Goal: Task Accomplishment & Management: Use online tool/utility

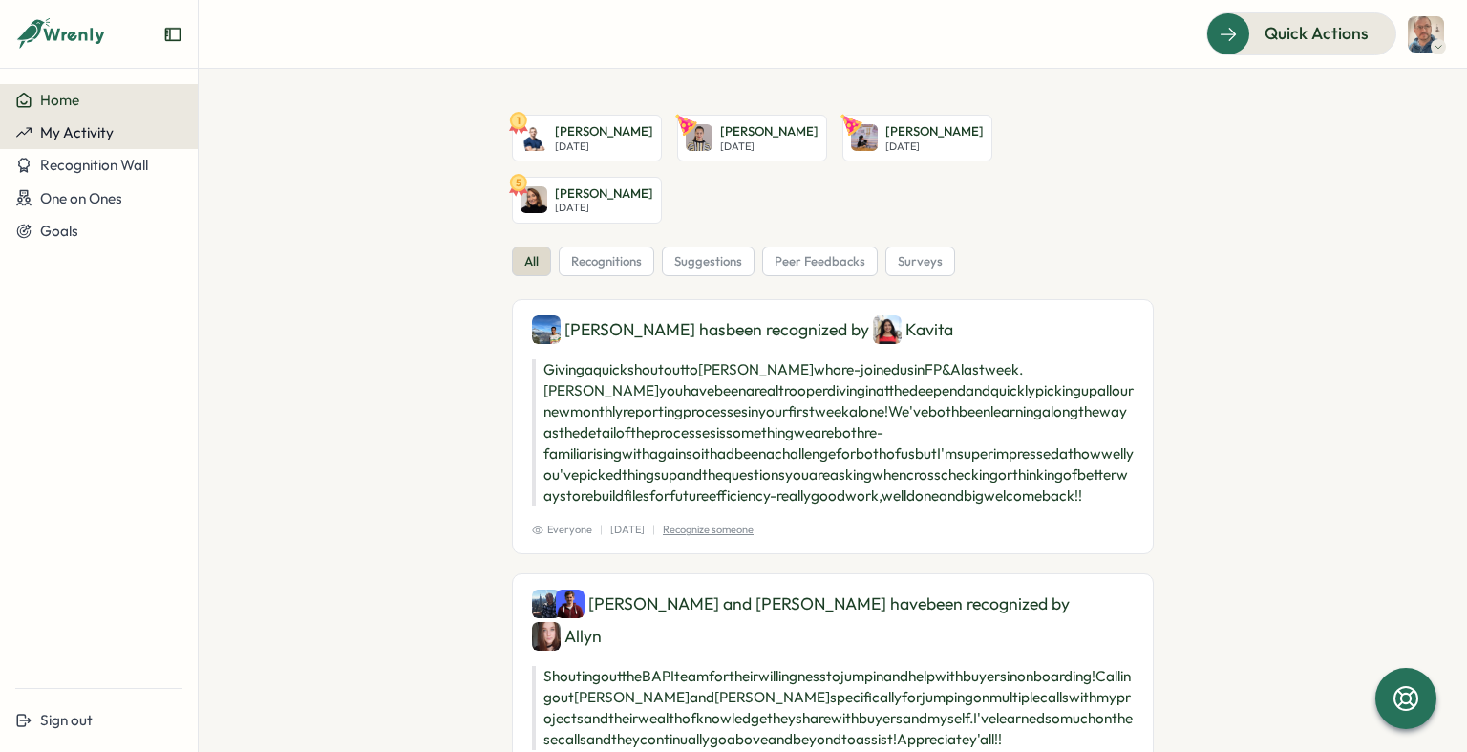
click at [92, 139] on span "My Activity" at bounding box center [77, 132] width 74 height 18
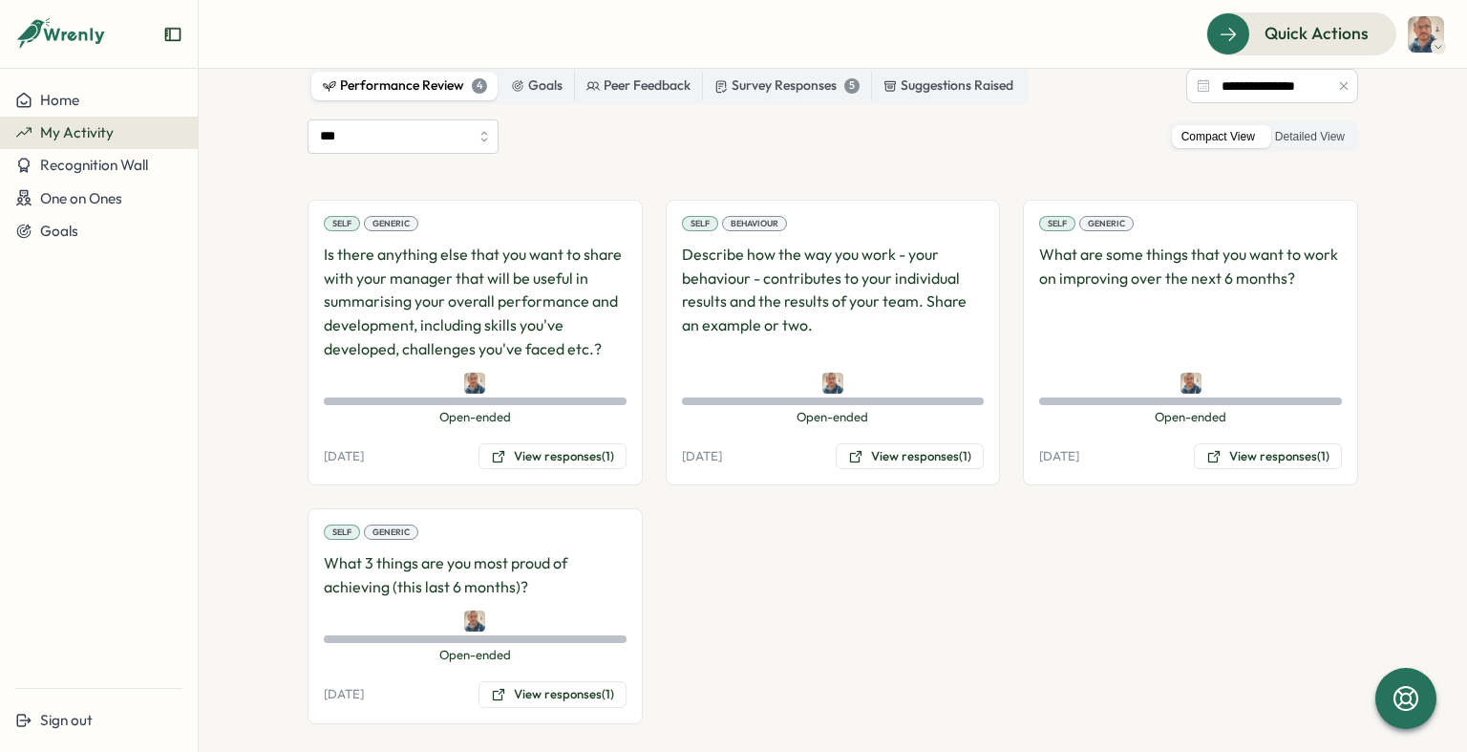
scroll to position [145, 0]
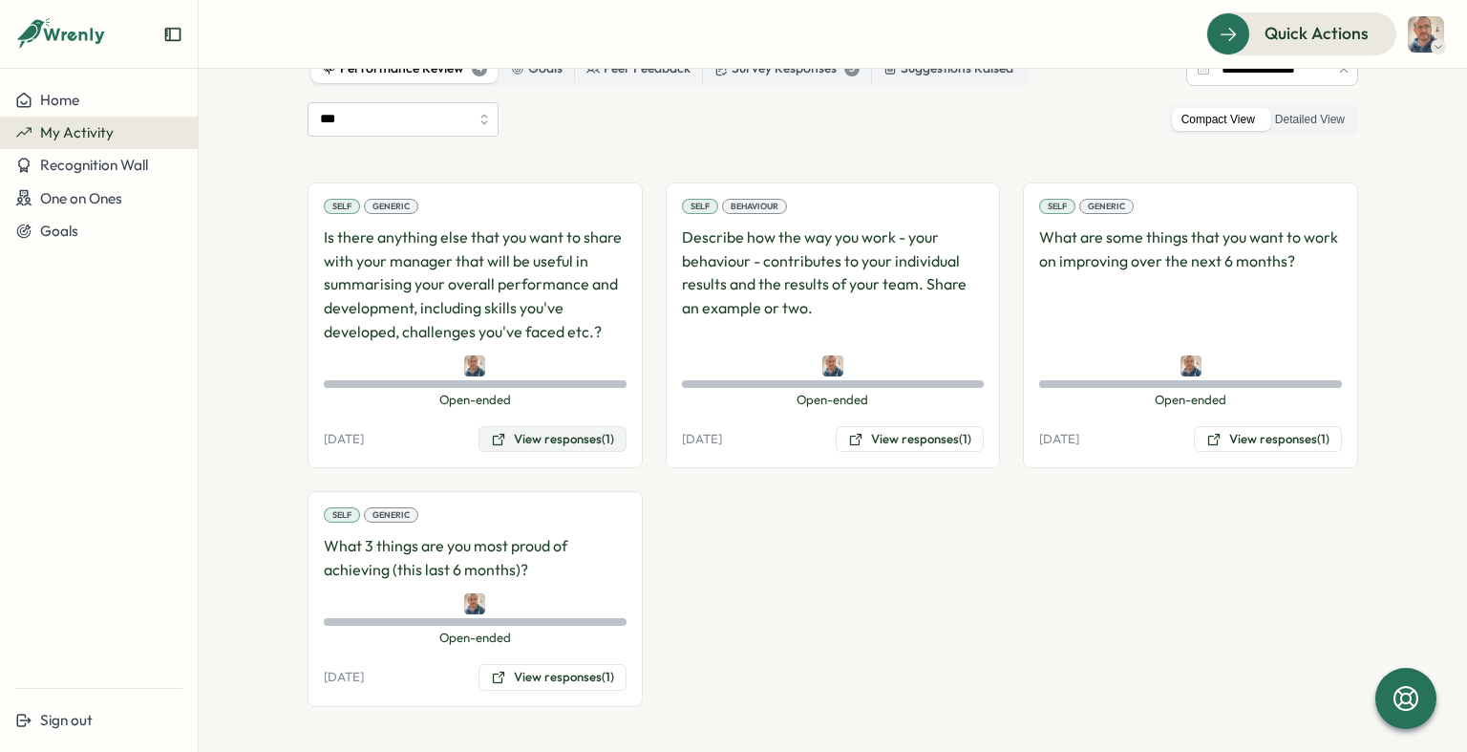
click at [535, 430] on button "View responses (1)" at bounding box center [553, 439] width 148 height 27
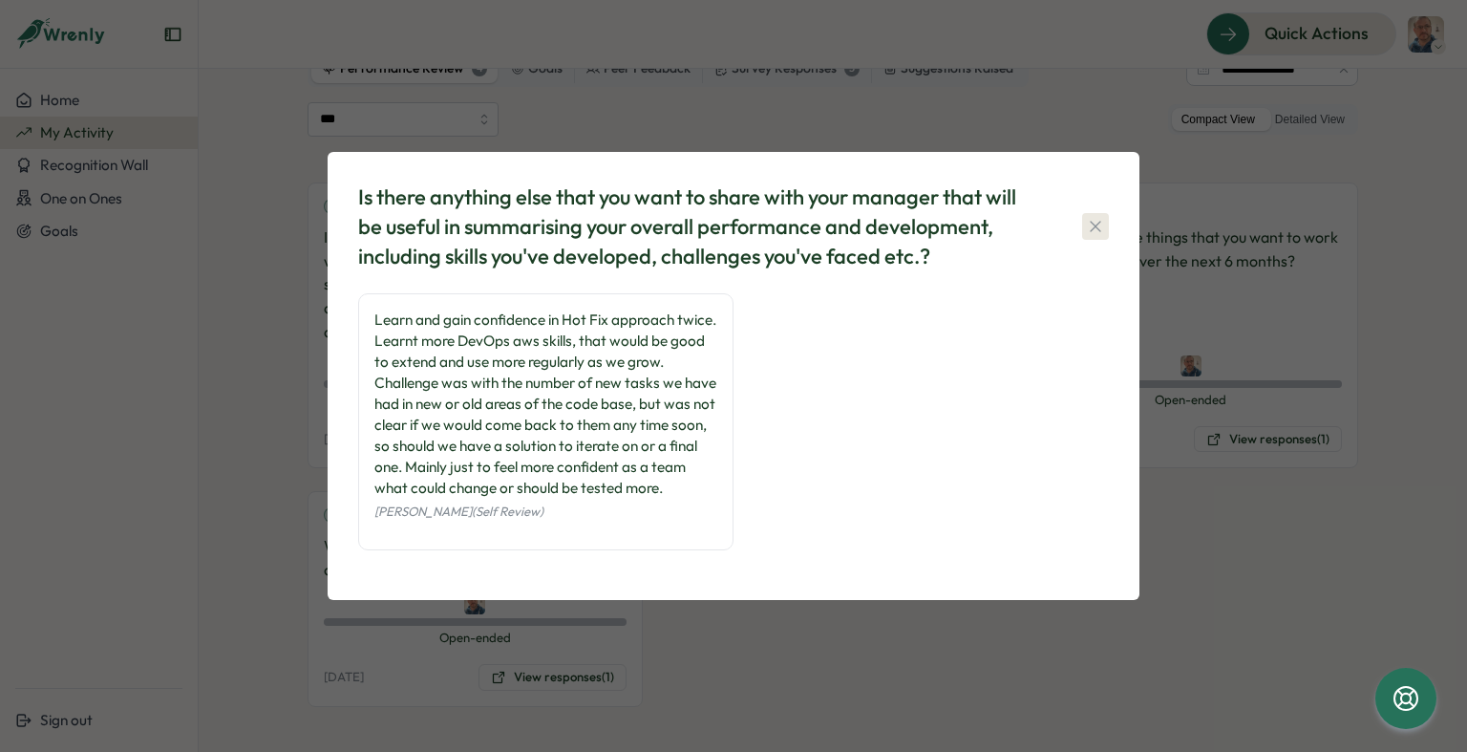
click at [1098, 213] on button "button" at bounding box center [1095, 226] width 27 height 27
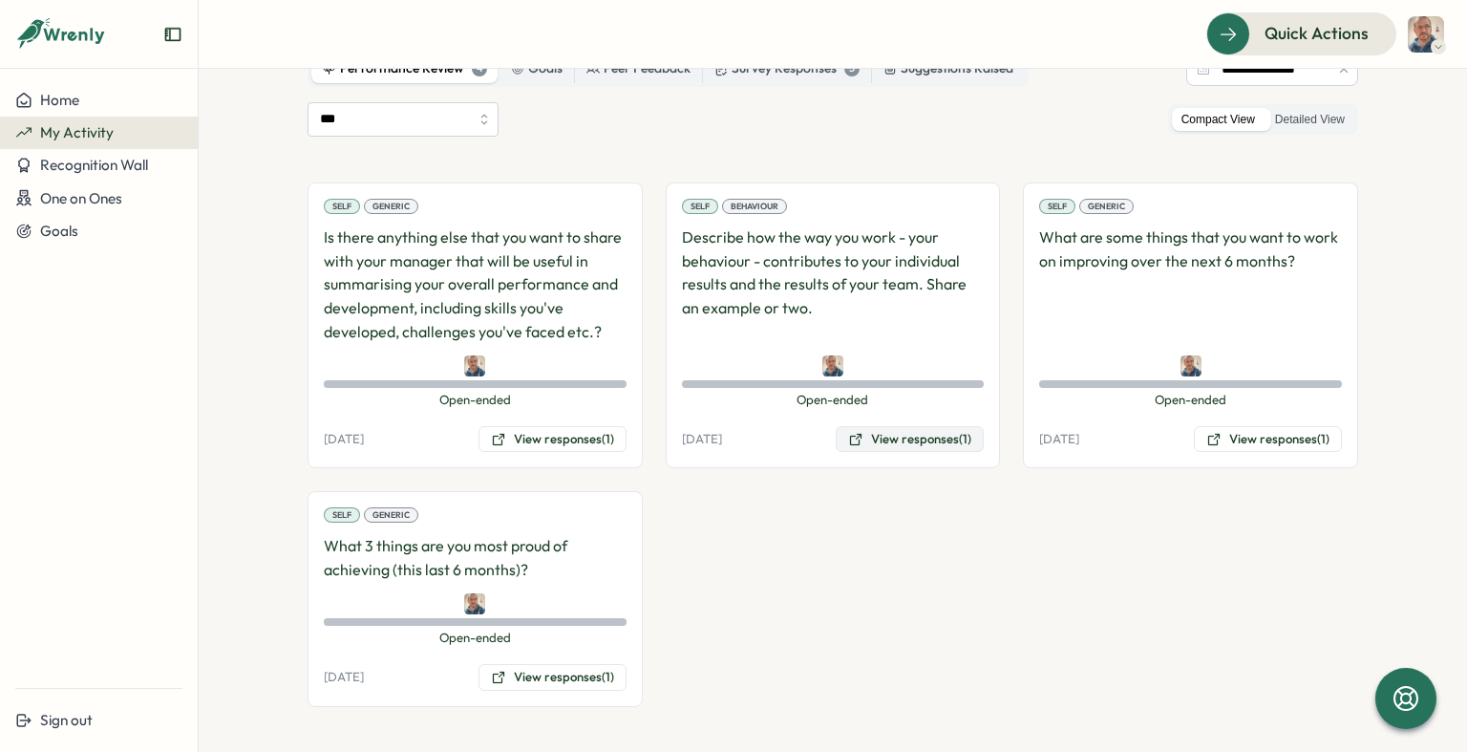
click at [864, 439] on button "View responses (1)" at bounding box center [910, 439] width 148 height 27
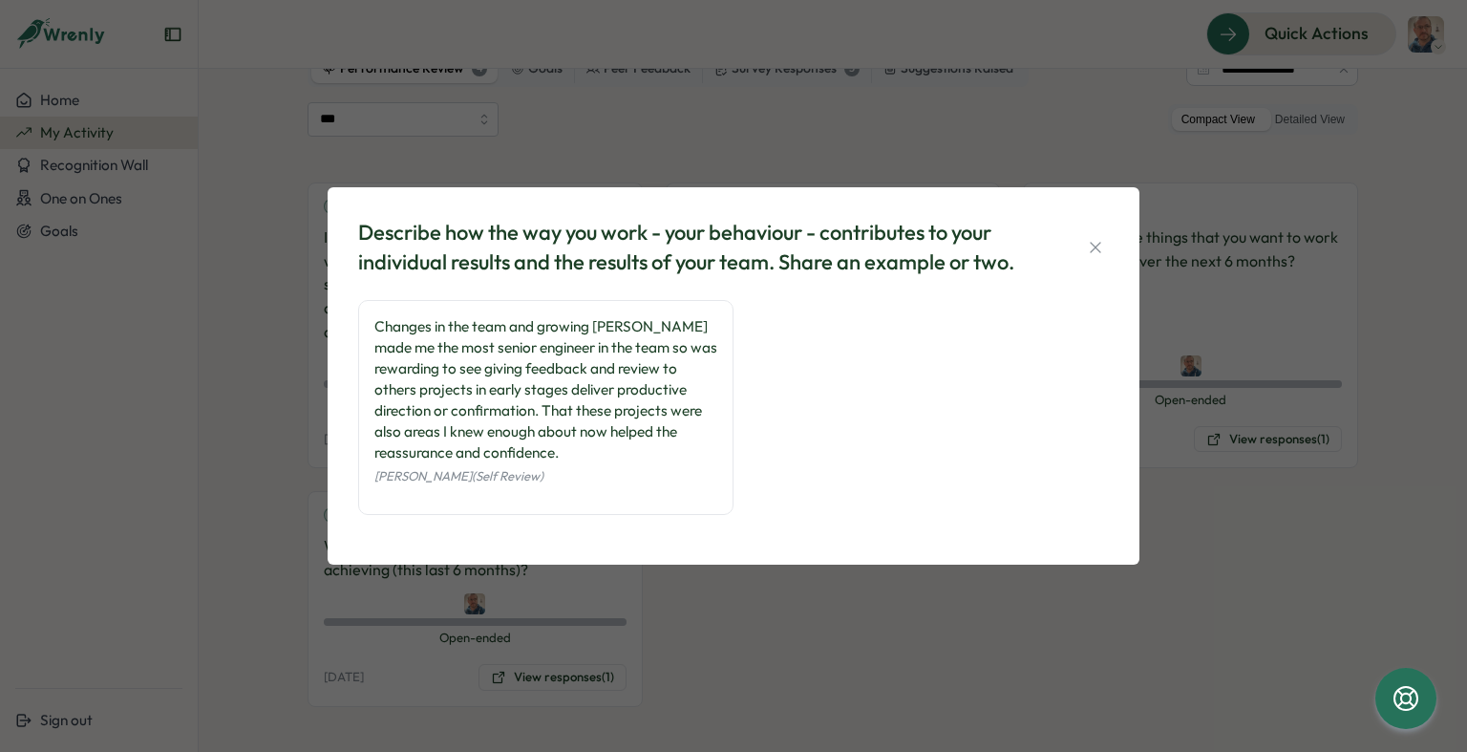
drag, startPoint x: 865, startPoint y: 439, endPoint x: 935, endPoint y: 327, distance: 133.1
click at [865, 438] on div "Changes in the team and growing Tillo made me the most senior engineer in the t…" at bounding box center [733, 417] width 751 height 234
click at [1094, 238] on icon "button" at bounding box center [1095, 247] width 19 height 19
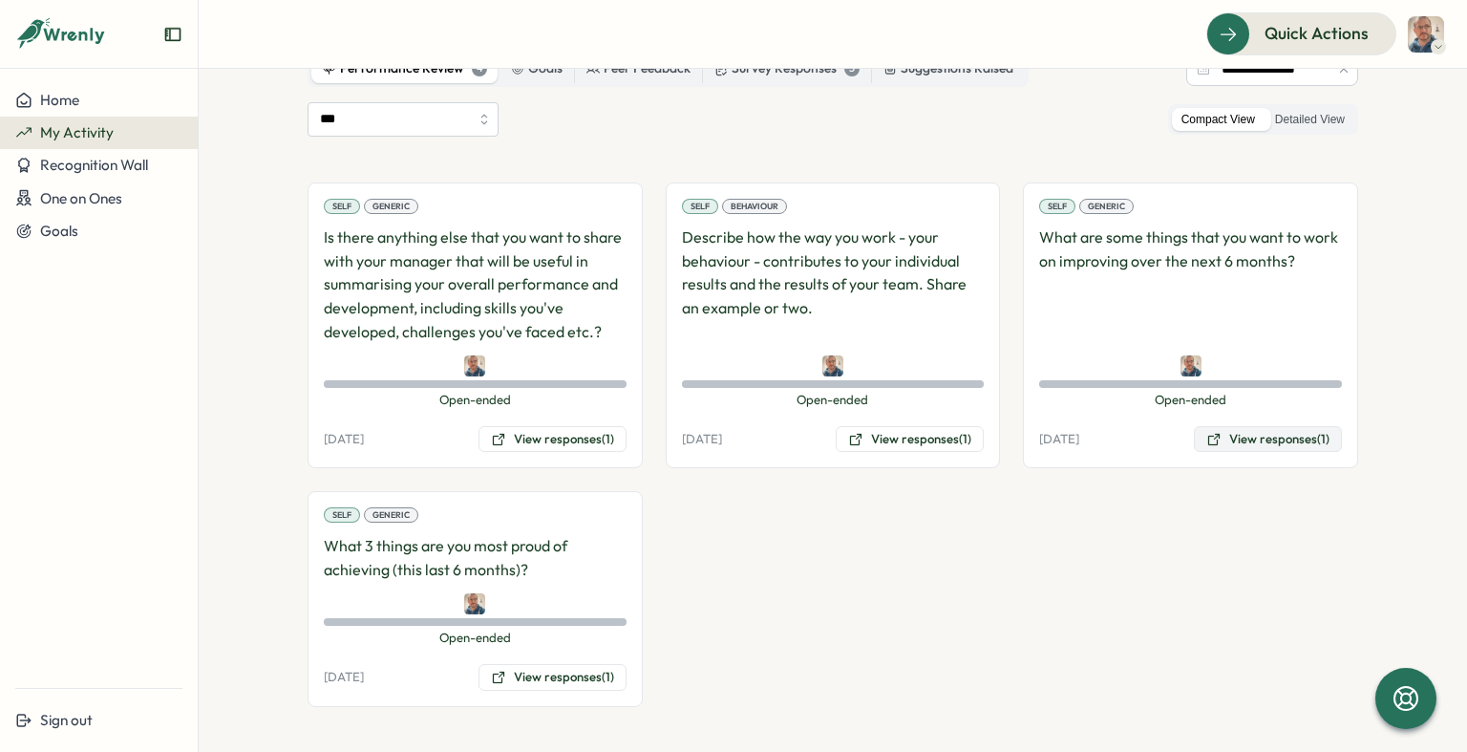
click at [1276, 429] on button "View responses (1)" at bounding box center [1268, 439] width 148 height 27
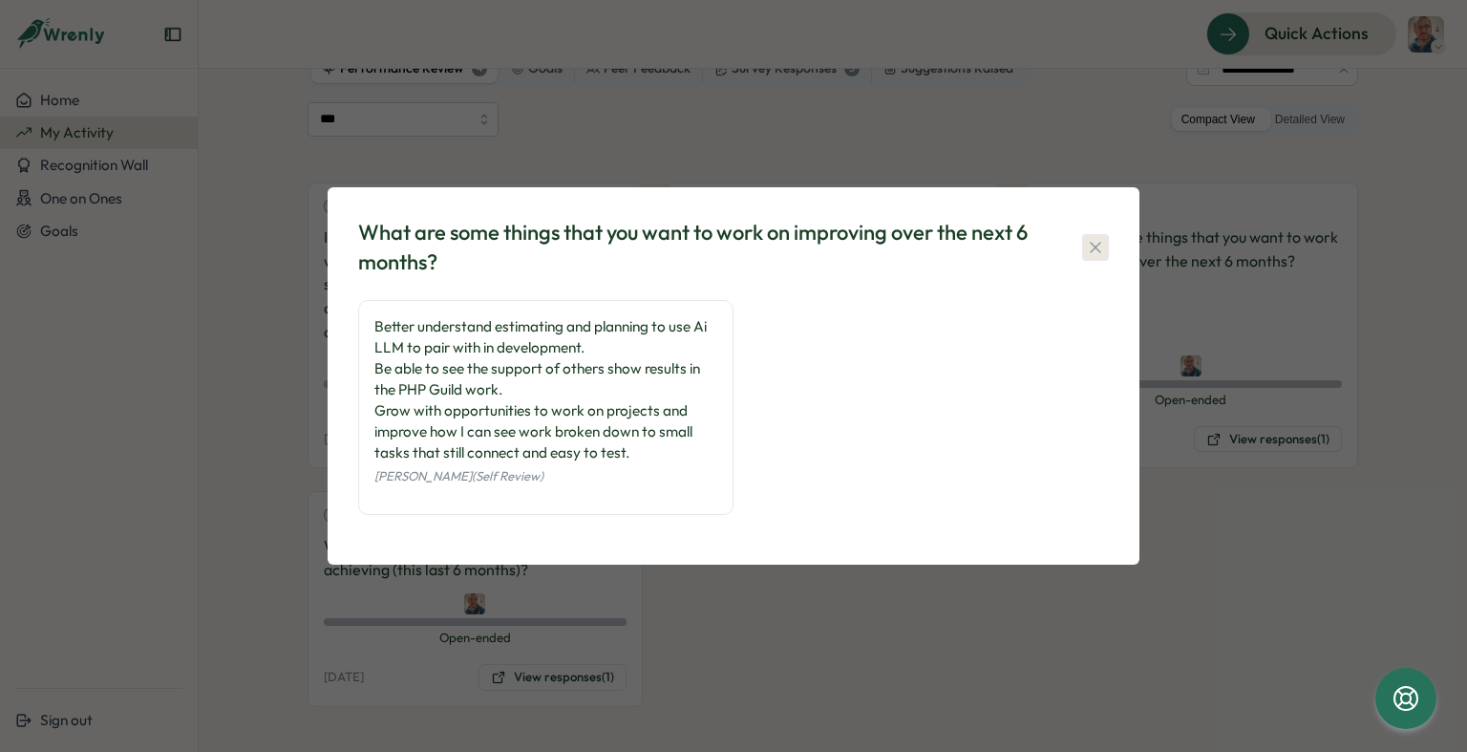
click at [1087, 243] on icon "button" at bounding box center [1095, 247] width 19 height 19
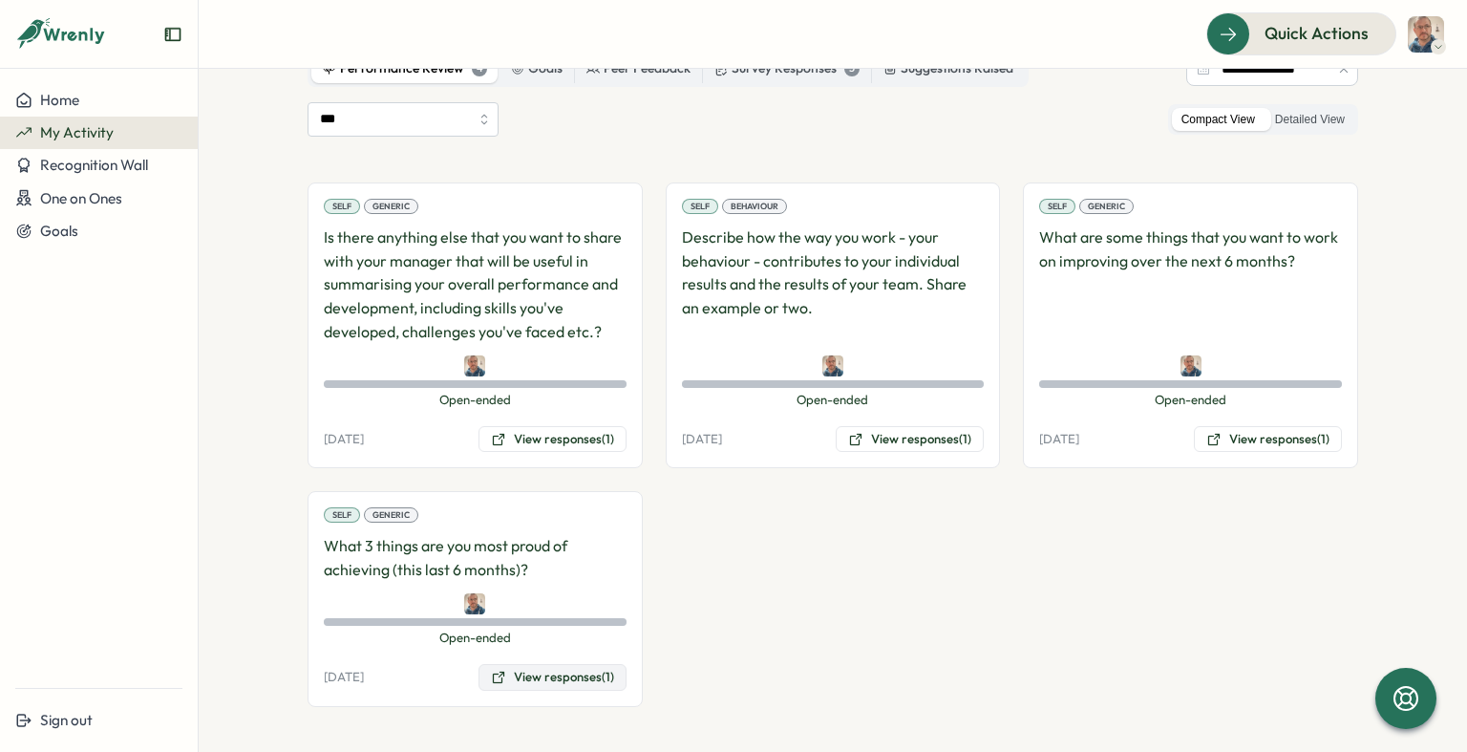
click at [579, 688] on button "View responses (1)" at bounding box center [553, 677] width 148 height 27
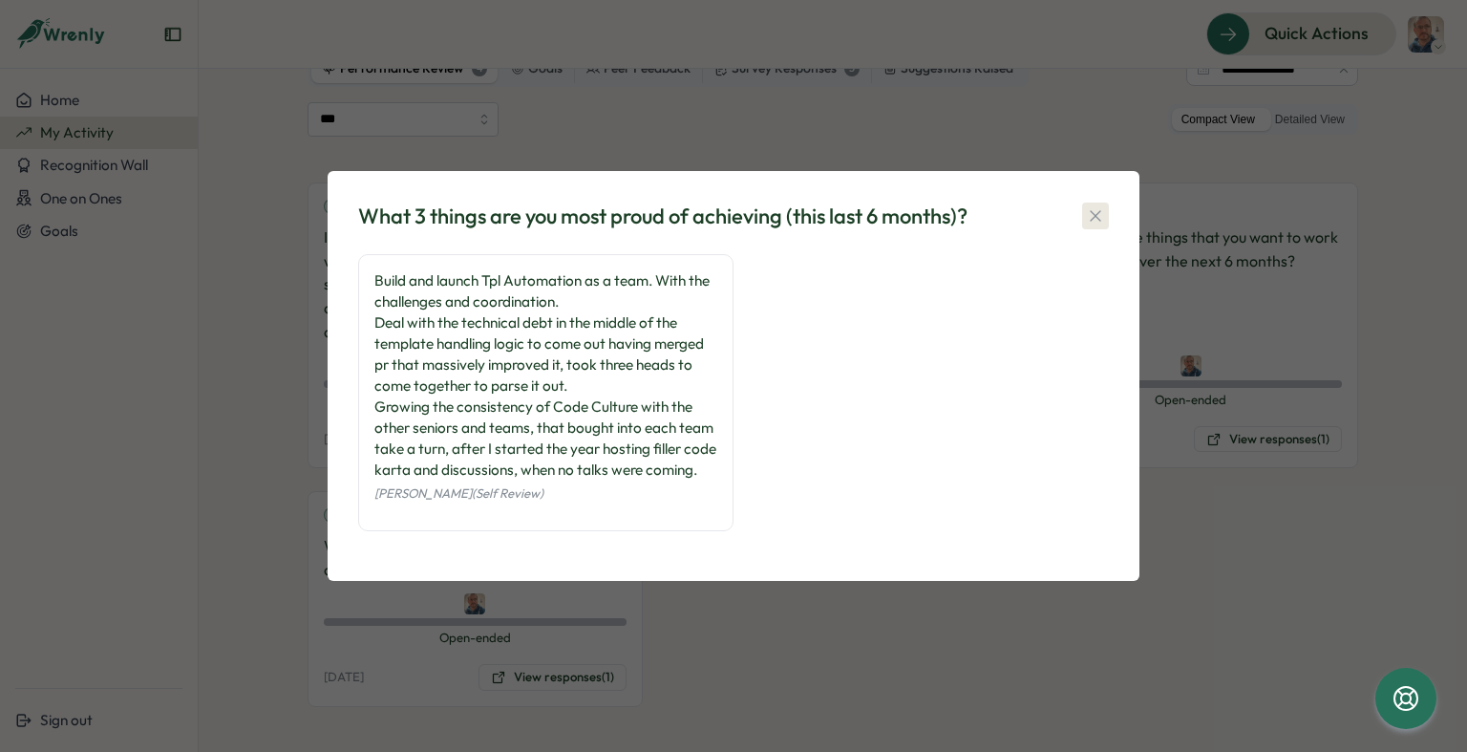
click at [1100, 206] on icon "button" at bounding box center [1095, 215] width 19 height 19
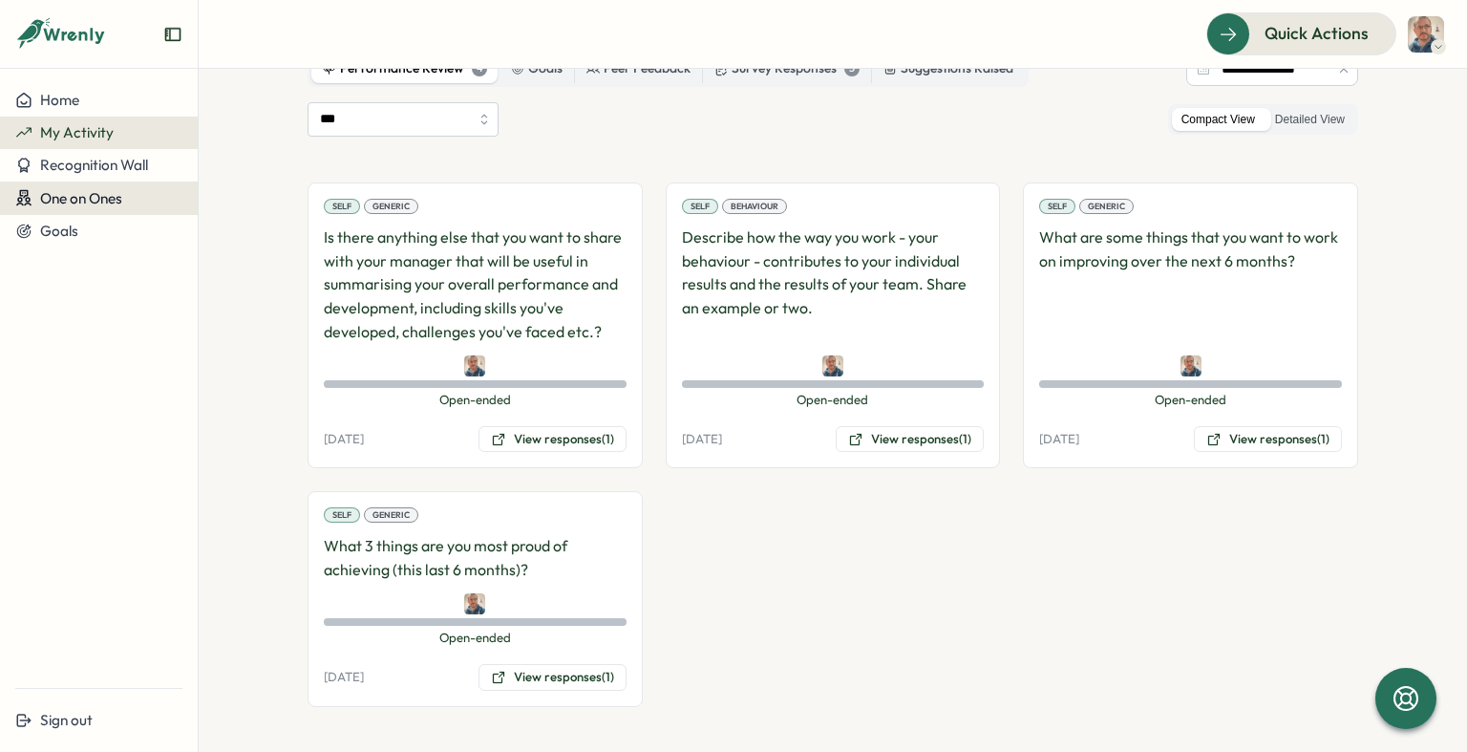
click at [135, 205] on div "One on Ones" at bounding box center [98, 198] width 167 height 18
click at [230, 196] on div "Meetings" at bounding box center [232, 198] width 59 height 21
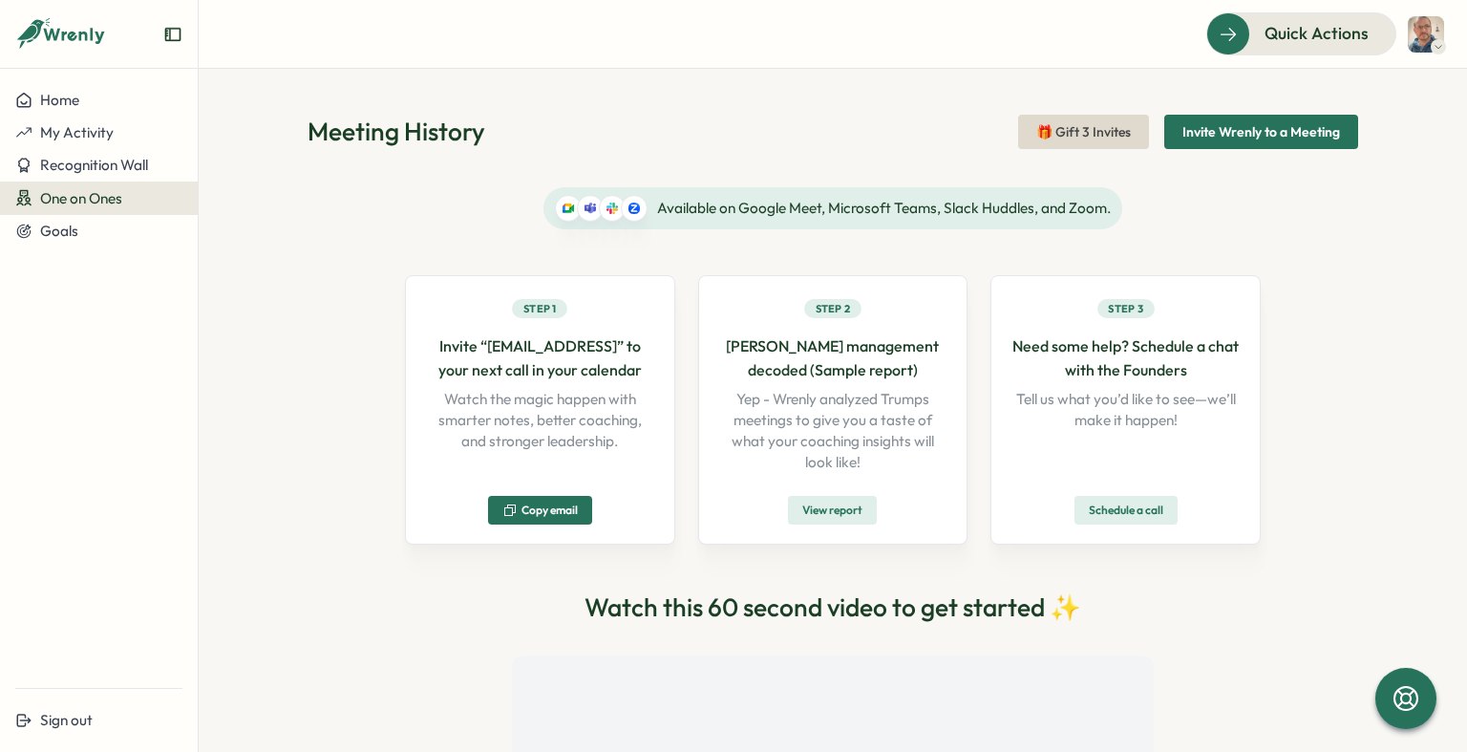
scroll to position [29, 0]
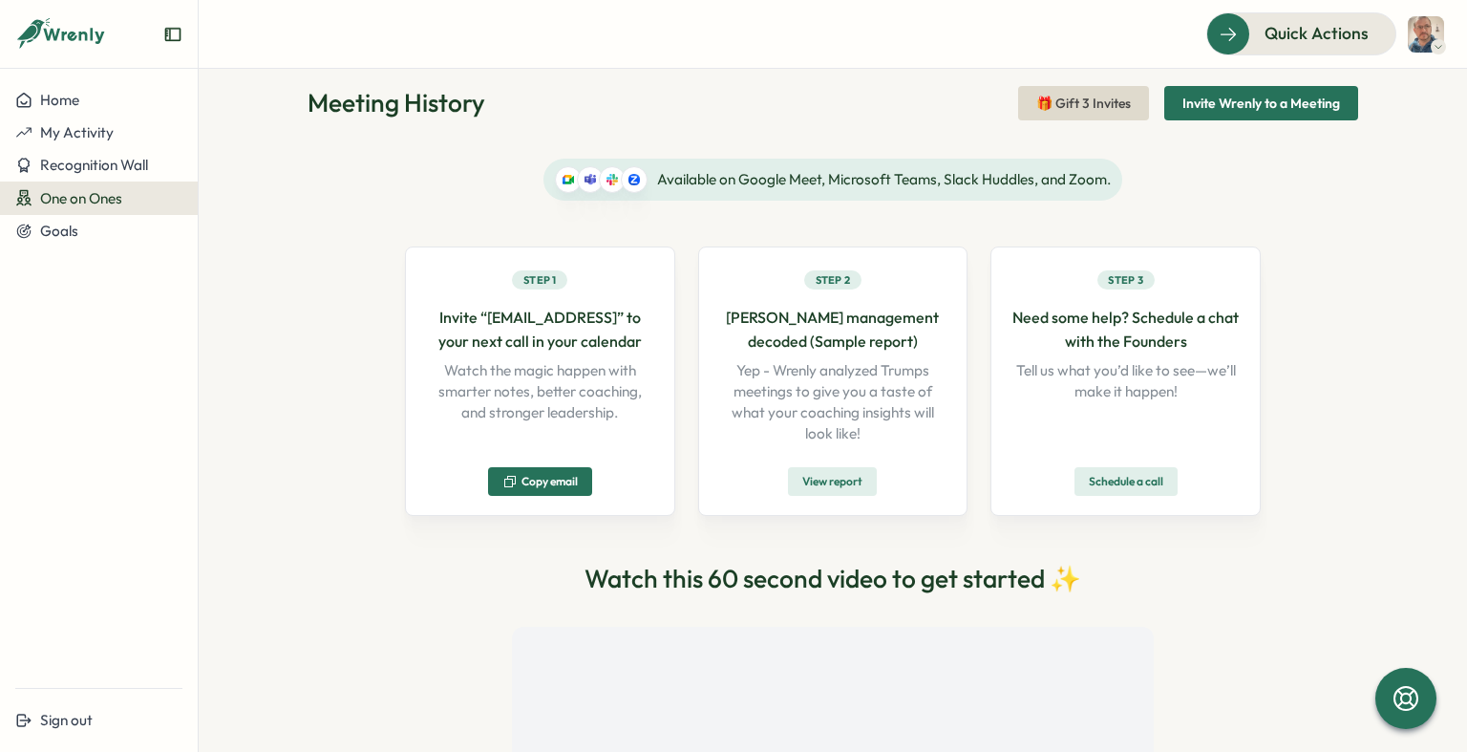
click at [802, 473] on span "View report" at bounding box center [832, 481] width 60 height 27
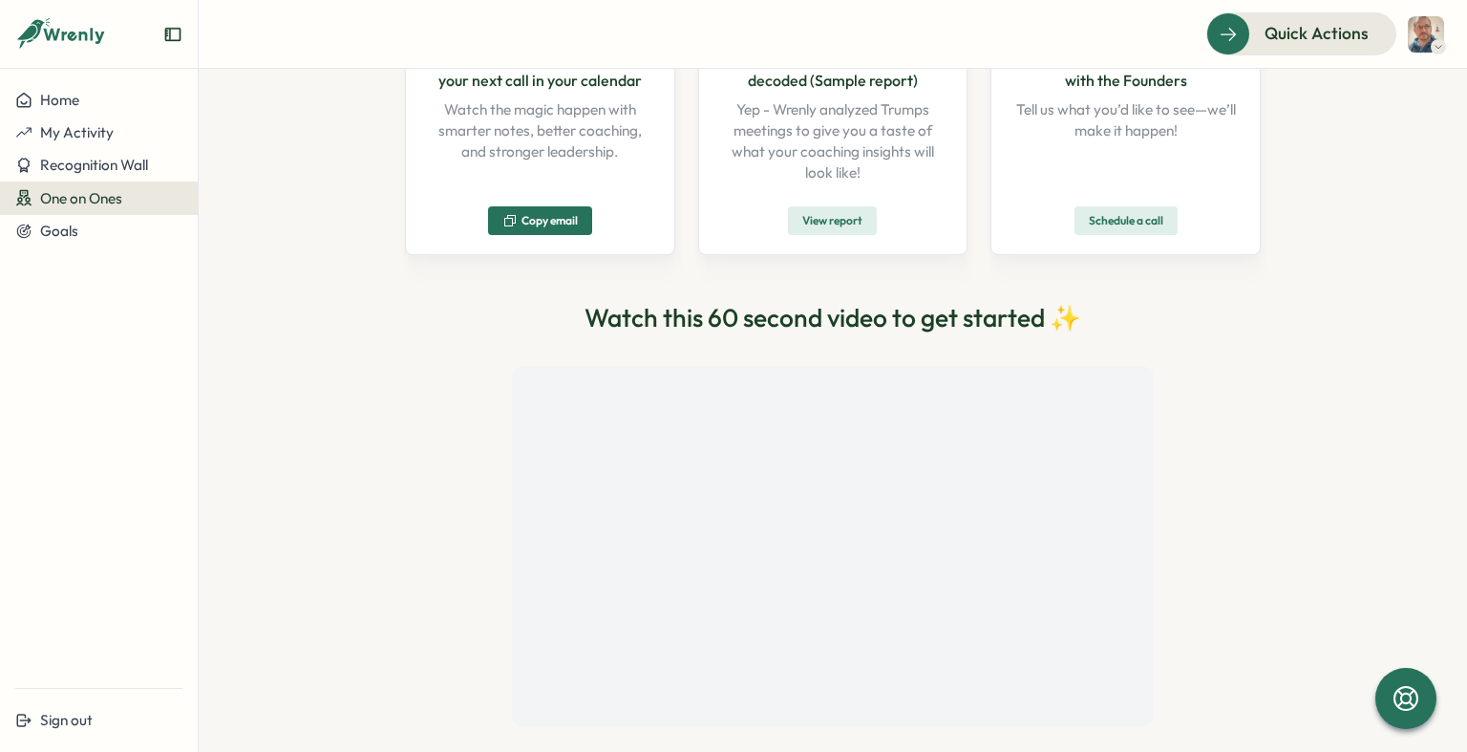
scroll to position [325, 0]
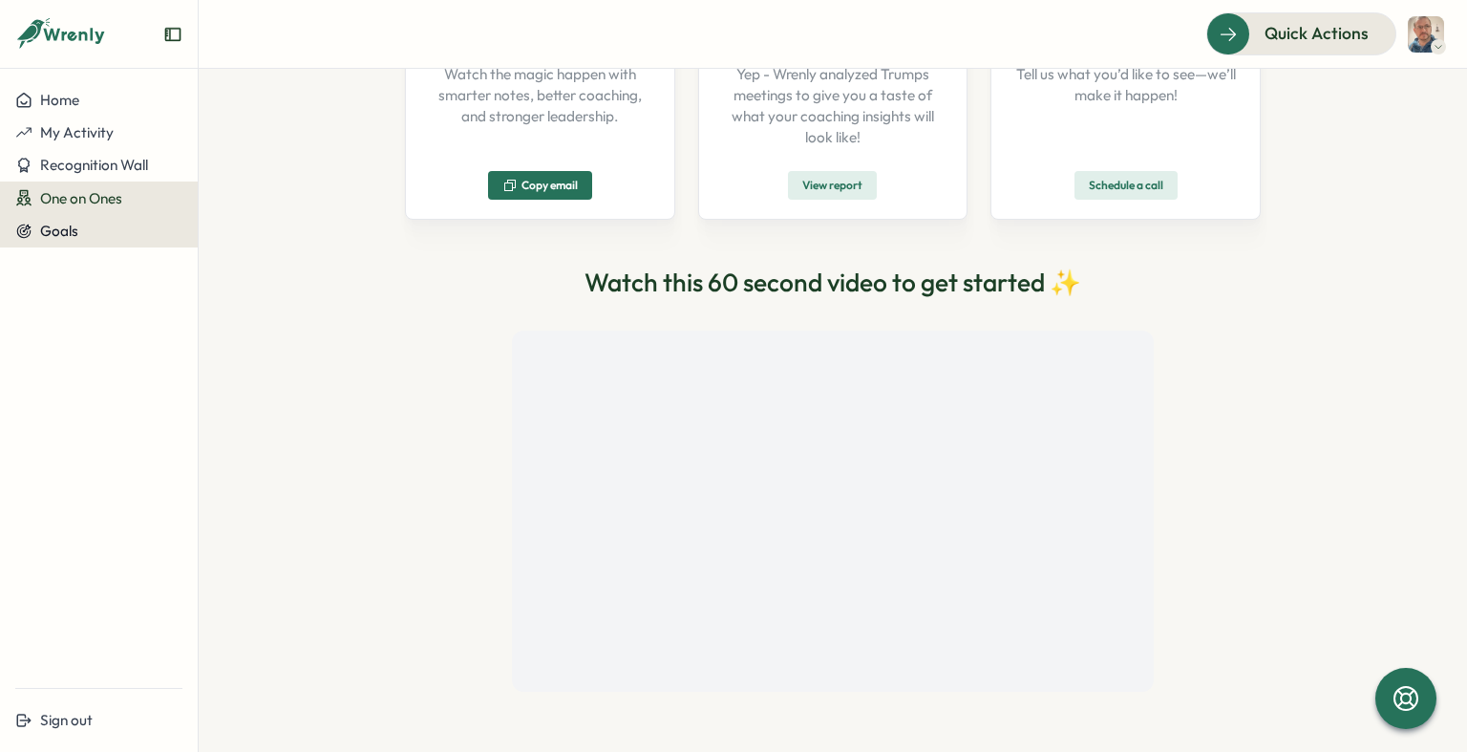
click at [69, 229] on span "Goals" at bounding box center [59, 231] width 38 height 18
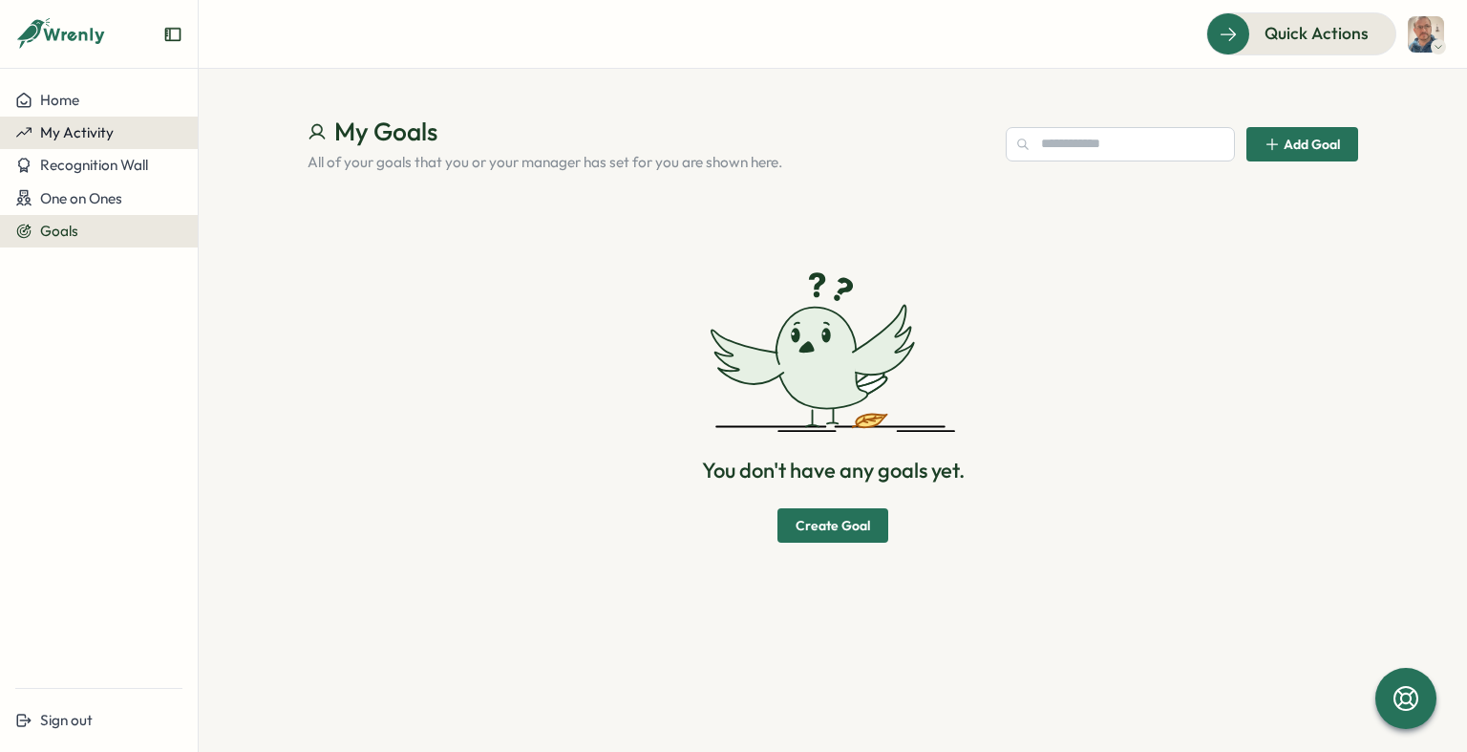
click at [108, 140] on span "My Activity" at bounding box center [77, 132] width 74 height 18
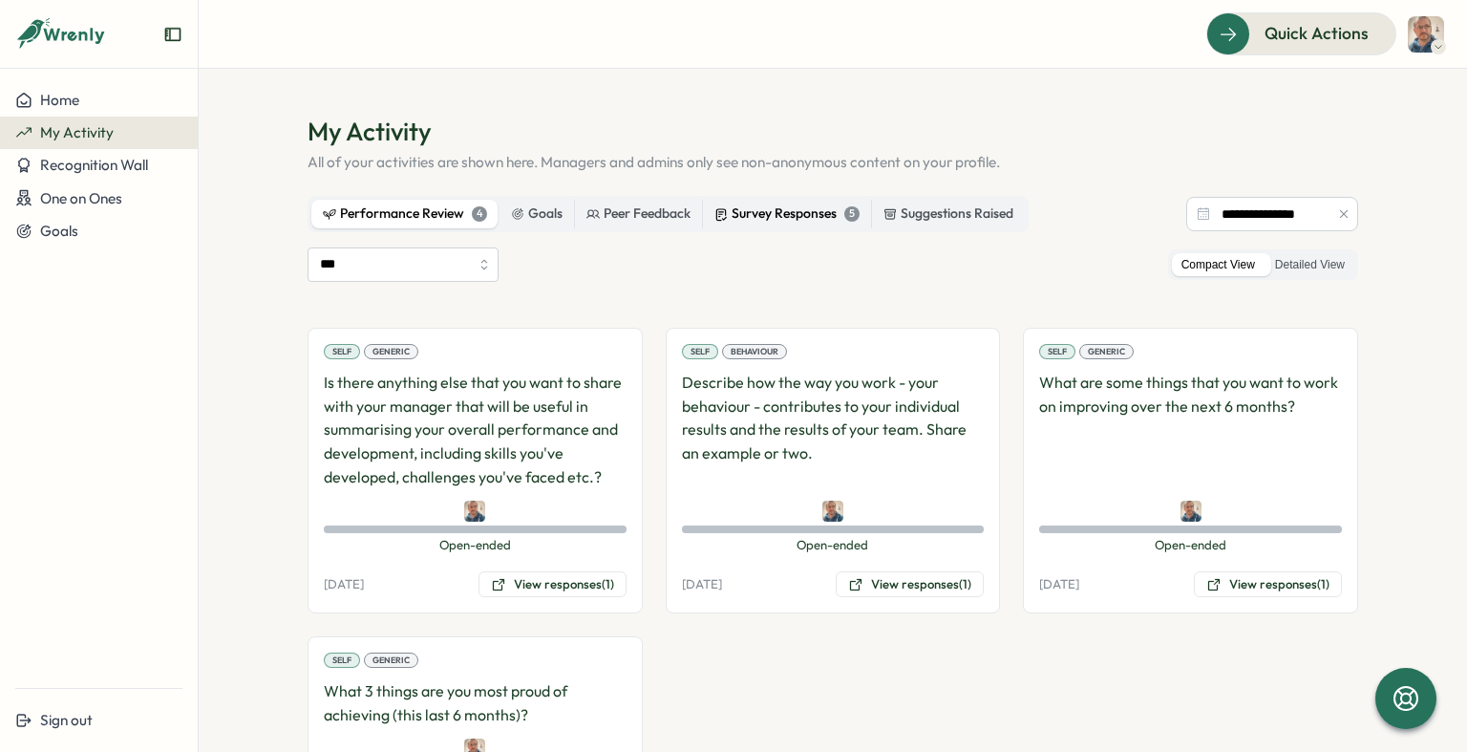
click at [764, 218] on div "Survey Responses 5" at bounding box center [787, 213] width 145 height 21
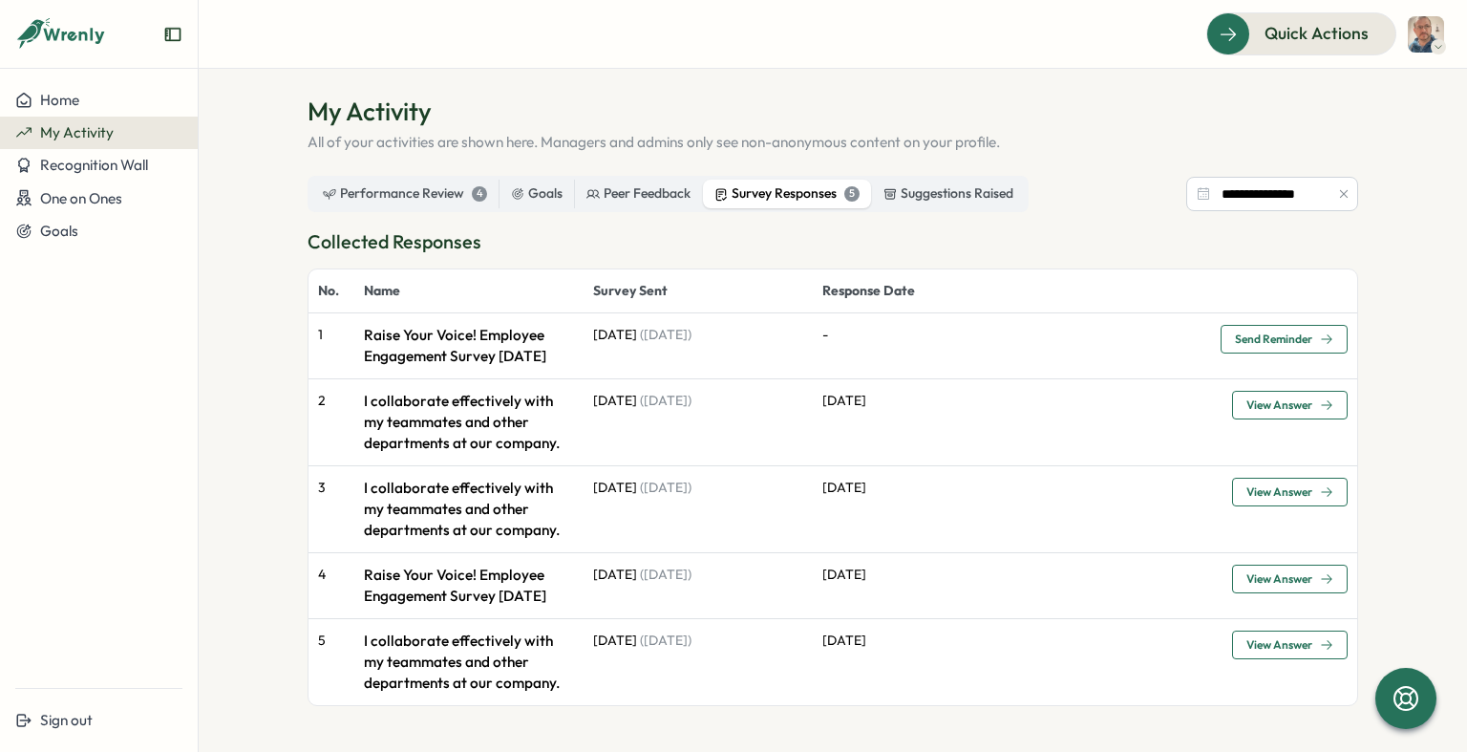
scroll to position [41, 0]
click at [642, 183] on div "Peer Feedback" at bounding box center [639, 193] width 104 height 21
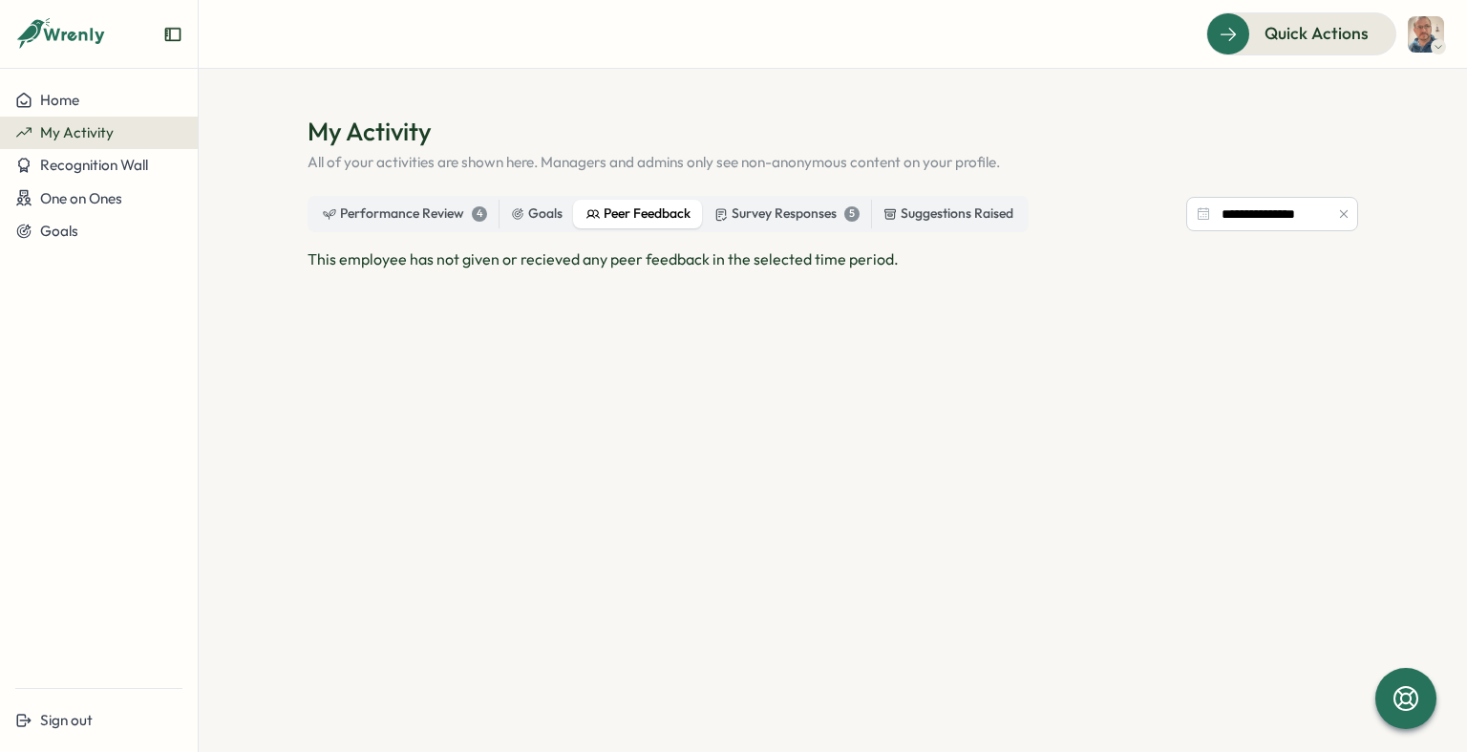
scroll to position [0, 0]
click at [541, 212] on div "Goals" at bounding box center [537, 213] width 52 height 21
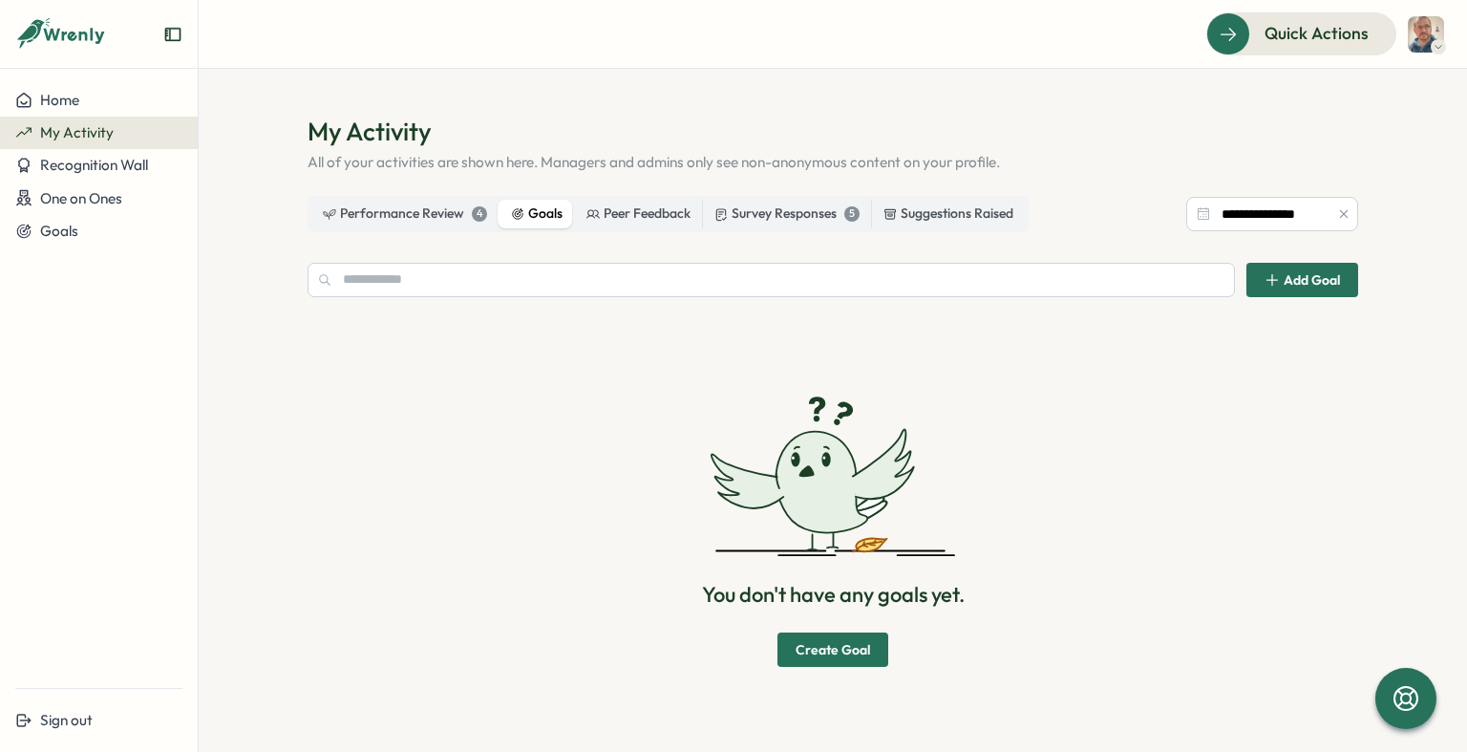
click at [1269, 275] on icon "button" at bounding box center [1272, 279] width 15 height 15
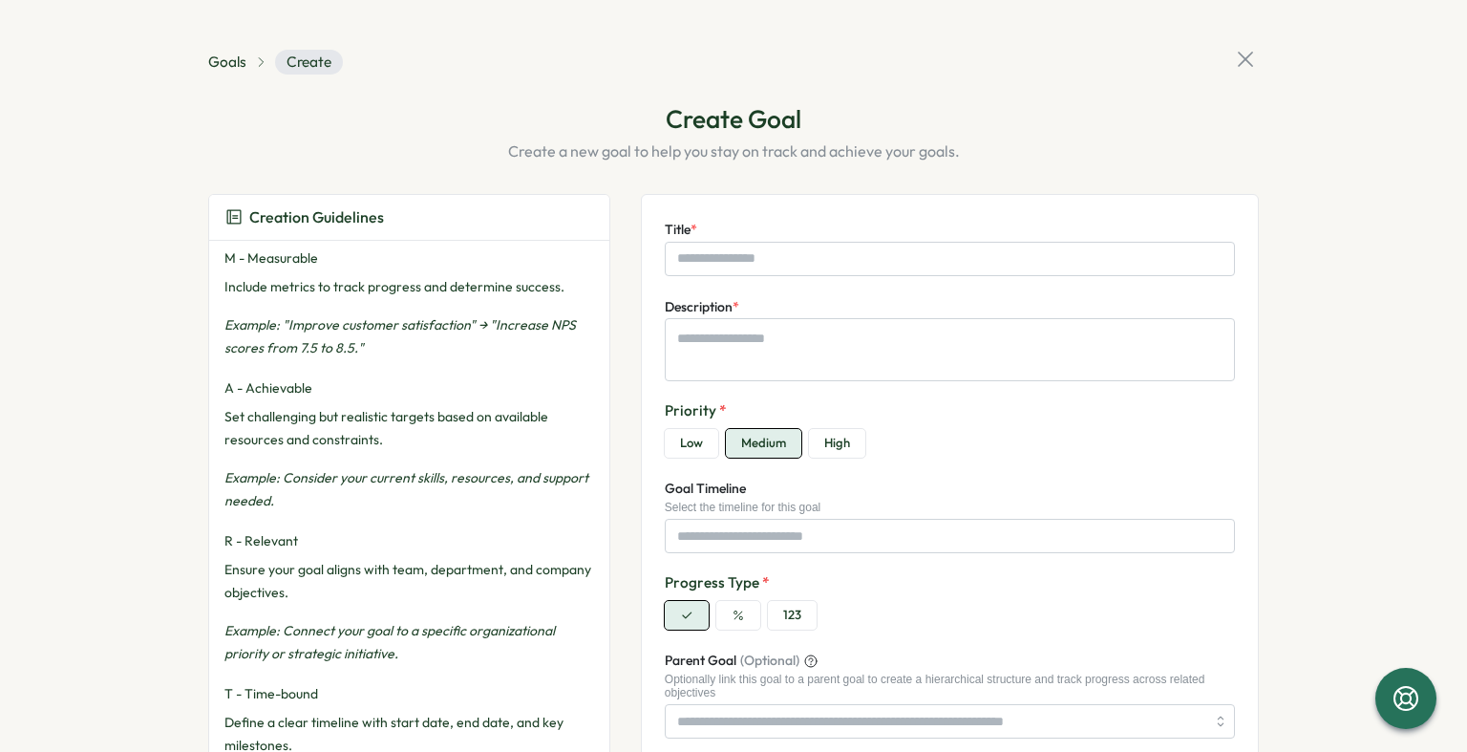
scroll to position [275, 0]
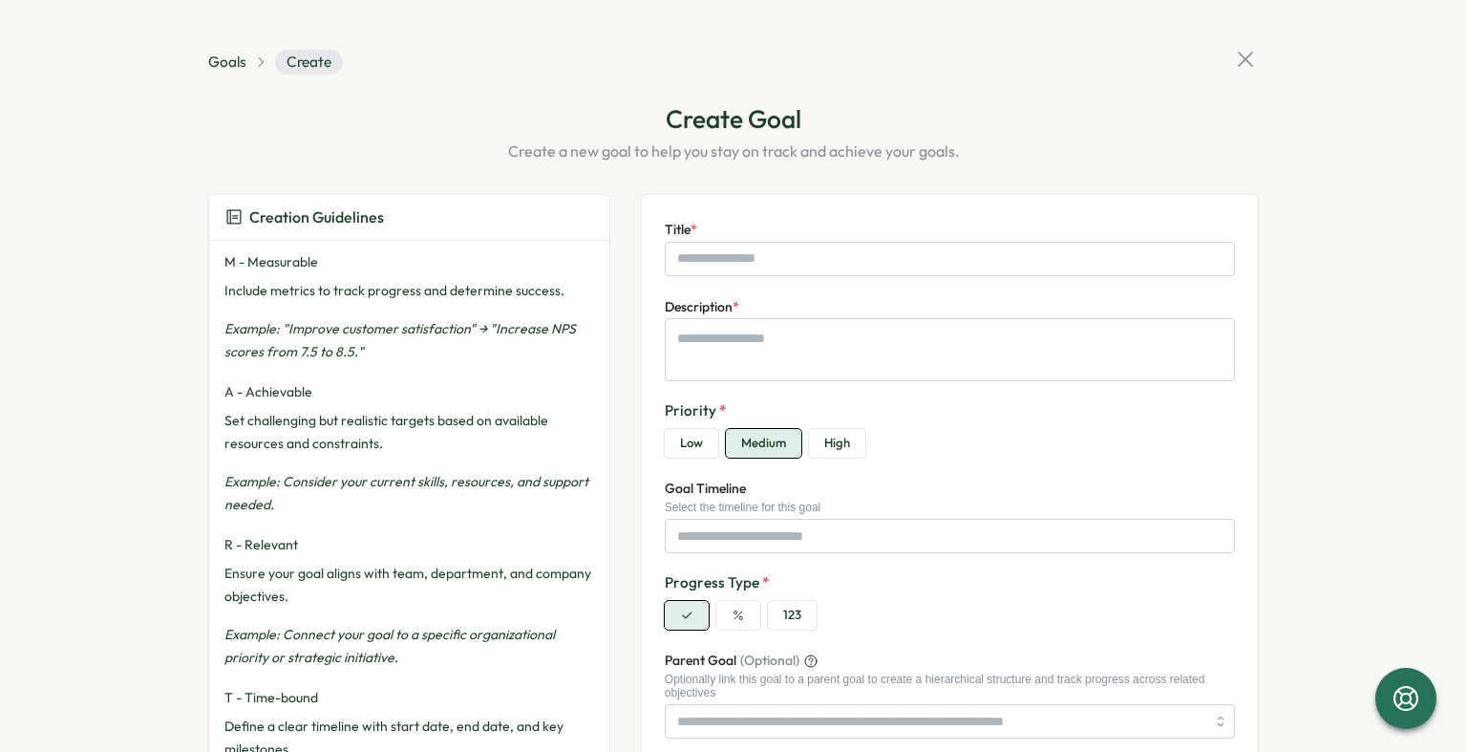
type textarea "*"
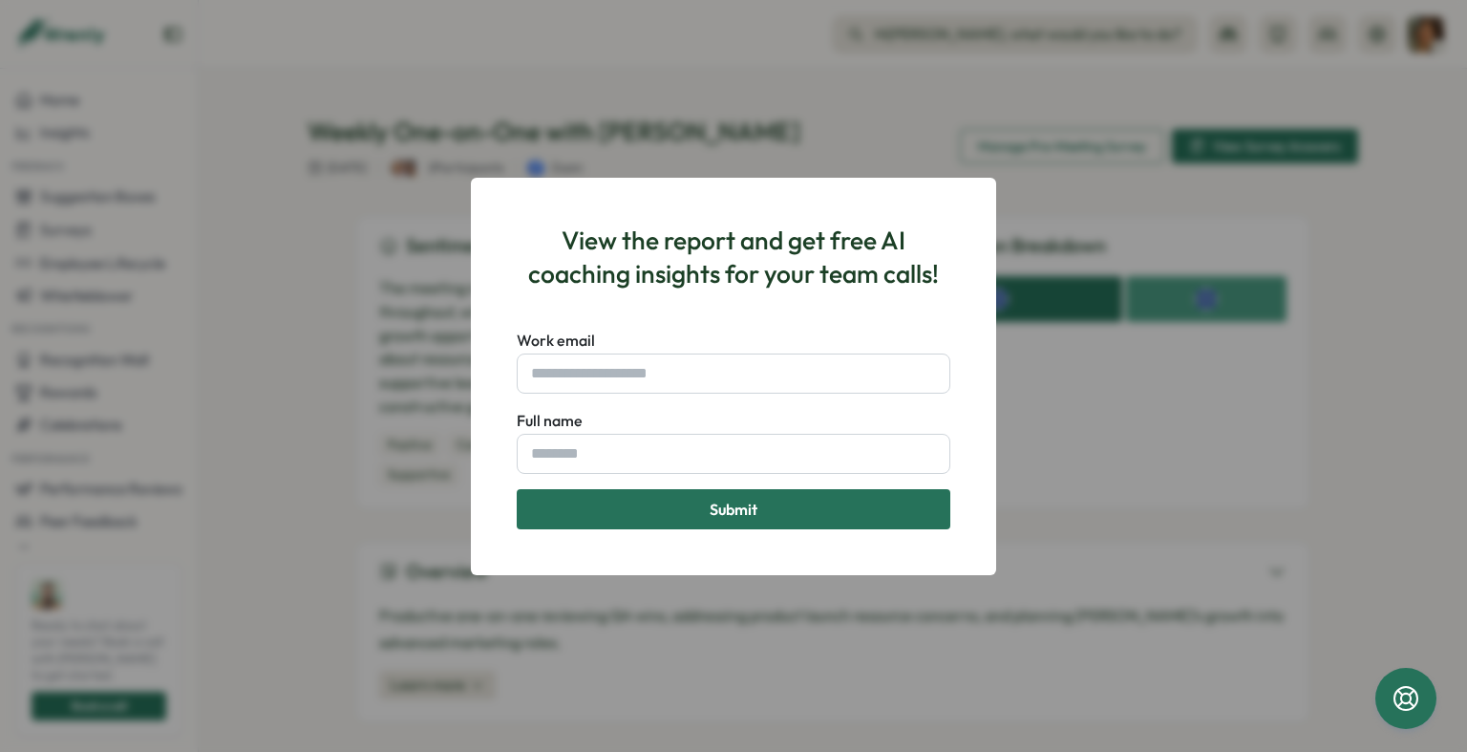
click at [1024, 339] on div "View the report and get free AI coaching insights for your team calls! Work ema…" at bounding box center [733, 376] width 1467 height 752
click at [472, 453] on div "View the report and get free AI coaching insights for your team calls! Work ema…" at bounding box center [733, 376] width 525 height 397
